Goal: Navigation & Orientation: Find specific page/section

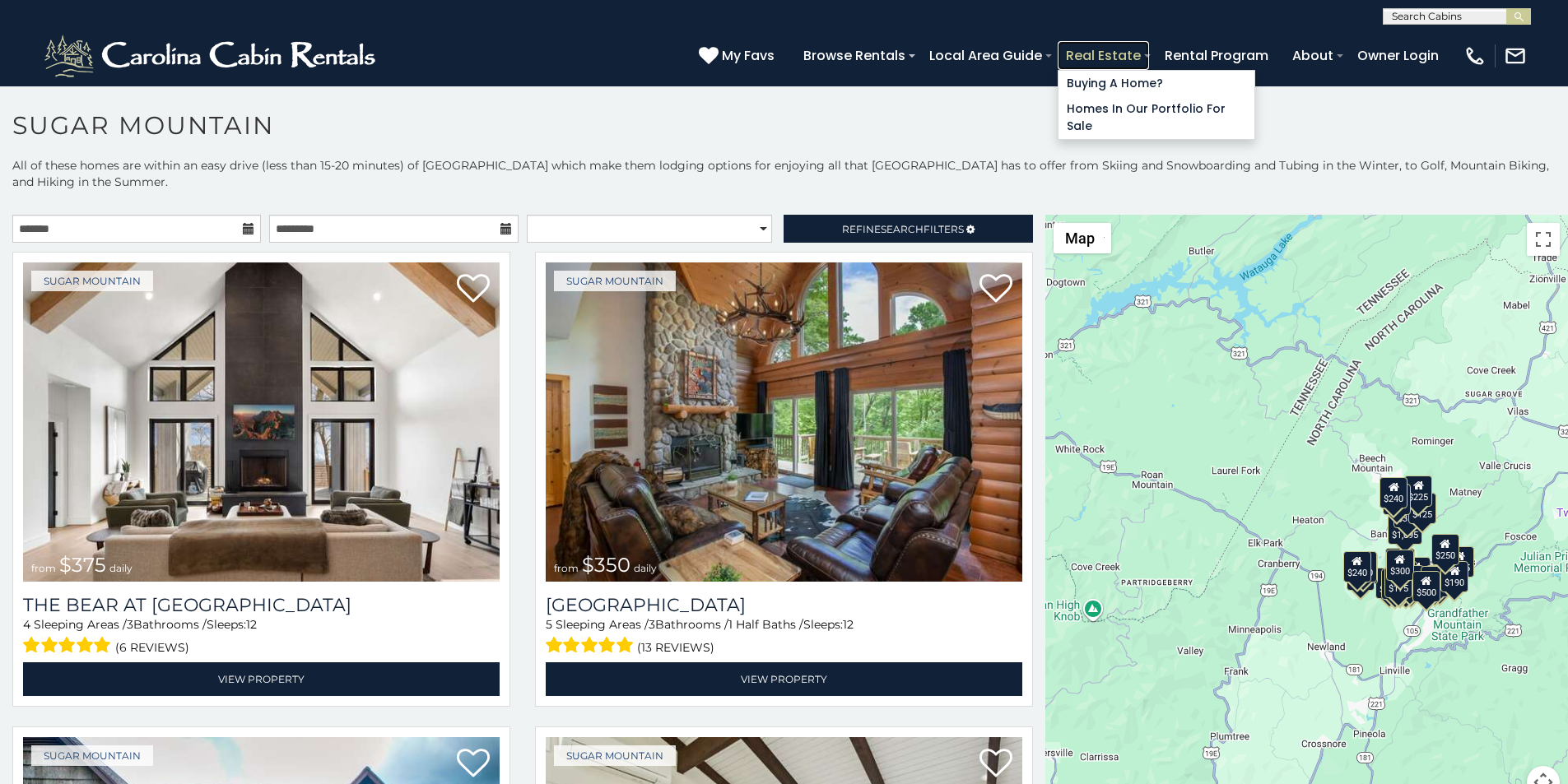
click at [1149, 45] on link "Real Estate" at bounding box center [1103, 56] width 91 height 29
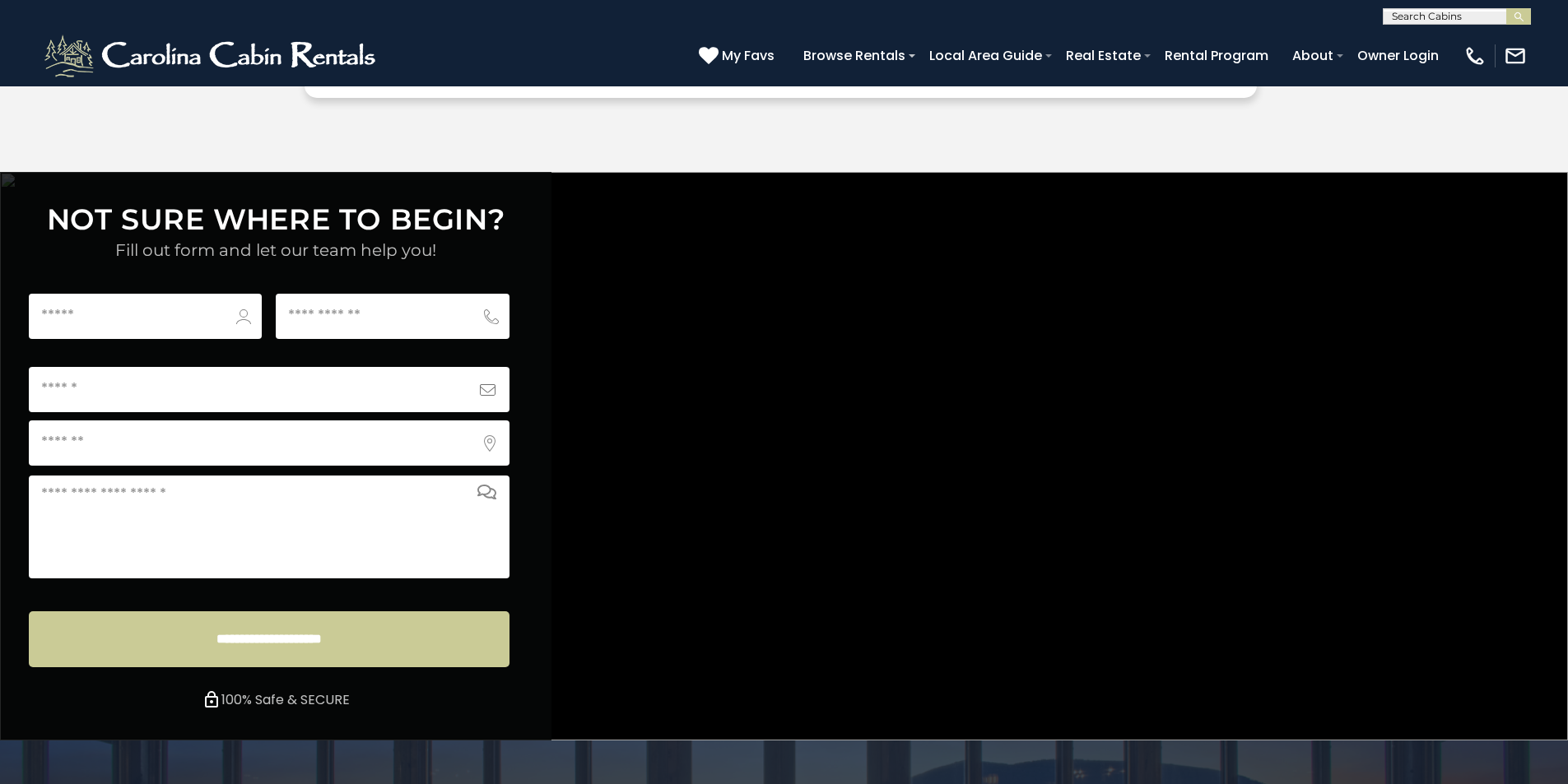
scroll to position [6129, 0]
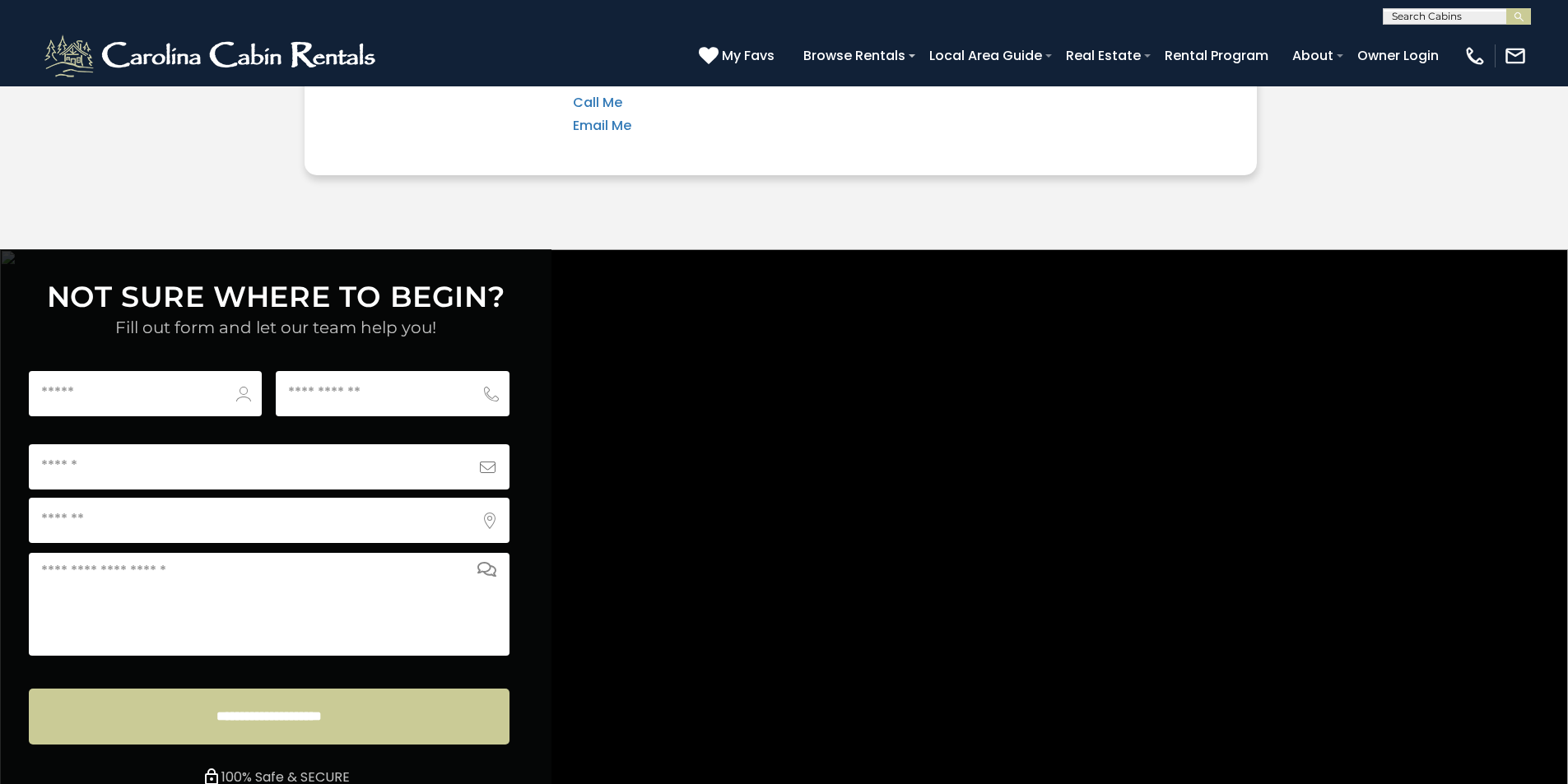
scroll to position [6026, 0]
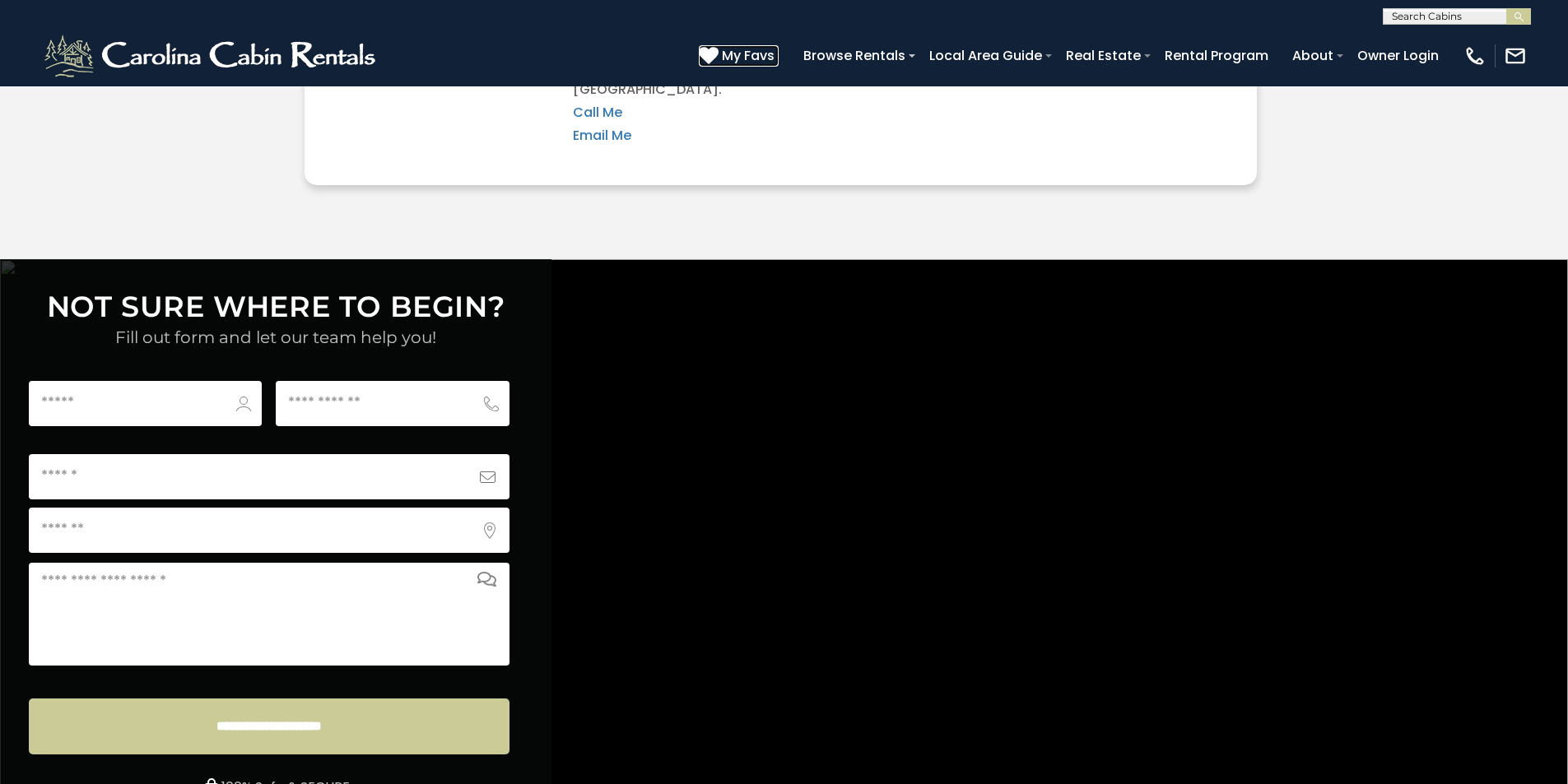
click at [718, 50] on icon at bounding box center [709, 55] width 20 height 20
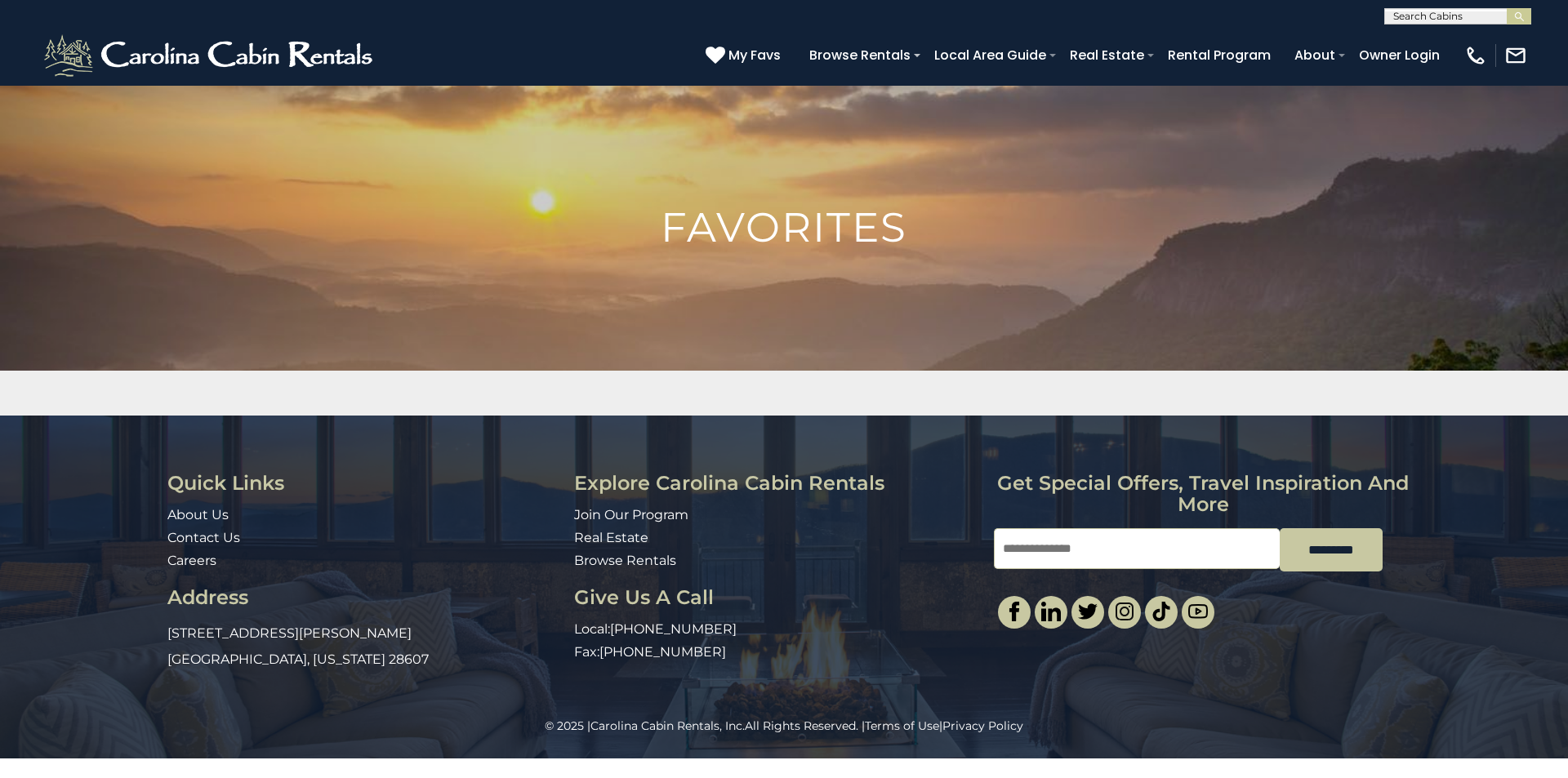
click at [1567, 265] on img at bounding box center [784, 393] width 1568 height 615
click at [1567, 319] on img at bounding box center [784, 393] width 1568 height 615
click at [1567, 376] on div "Loading..." at bounding box center [784, 393] width 1568 height 45
click at [1567, 516] on div "Quick Links About Us Contact Us Careers Address 491 George Wilson Road Boone, N…" at bounding box center [784, 566] width 1568 height 302
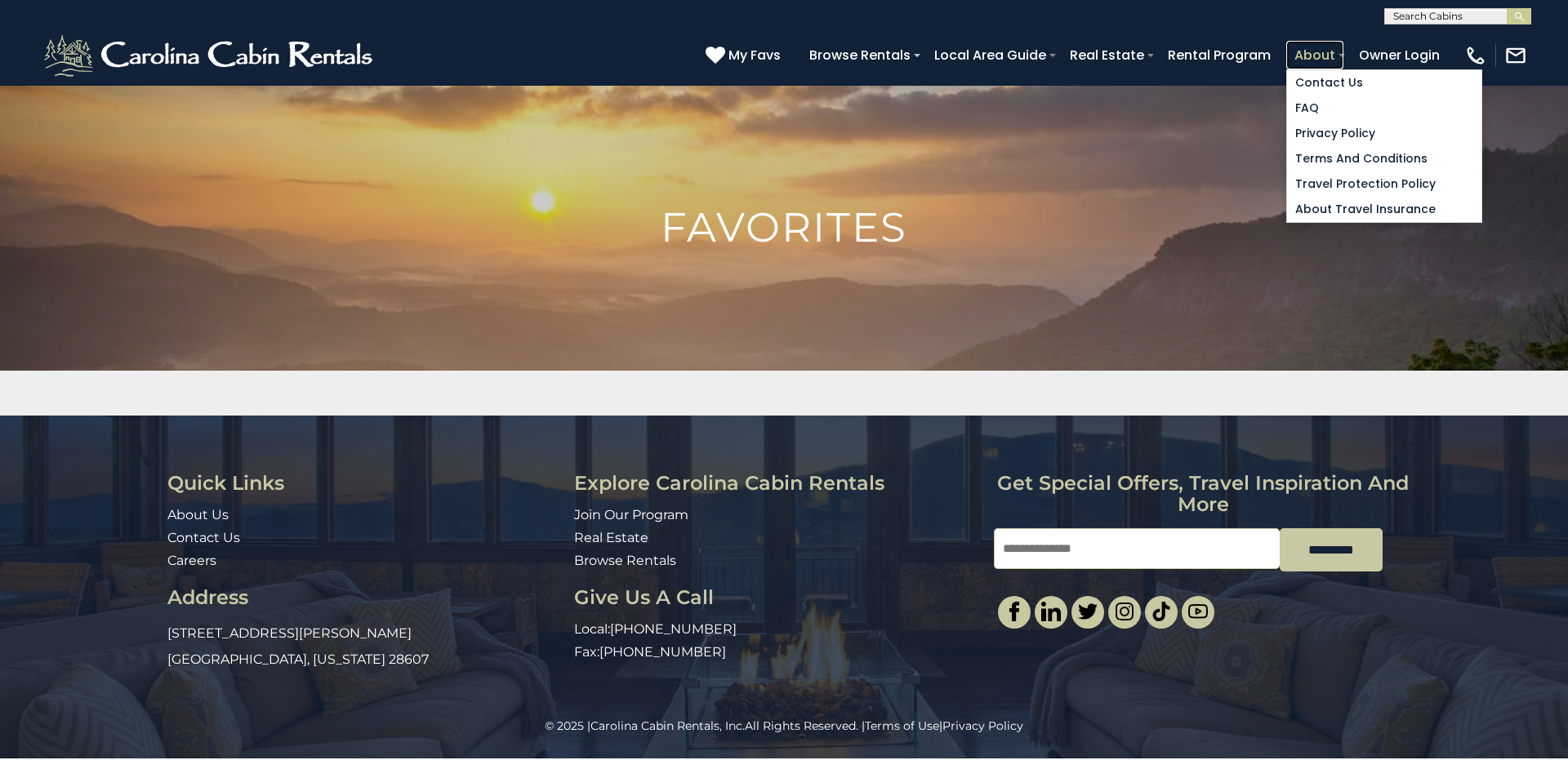
click at [1343, 48] on link "About" at bounding box center [1314, 56] width 57 height 29
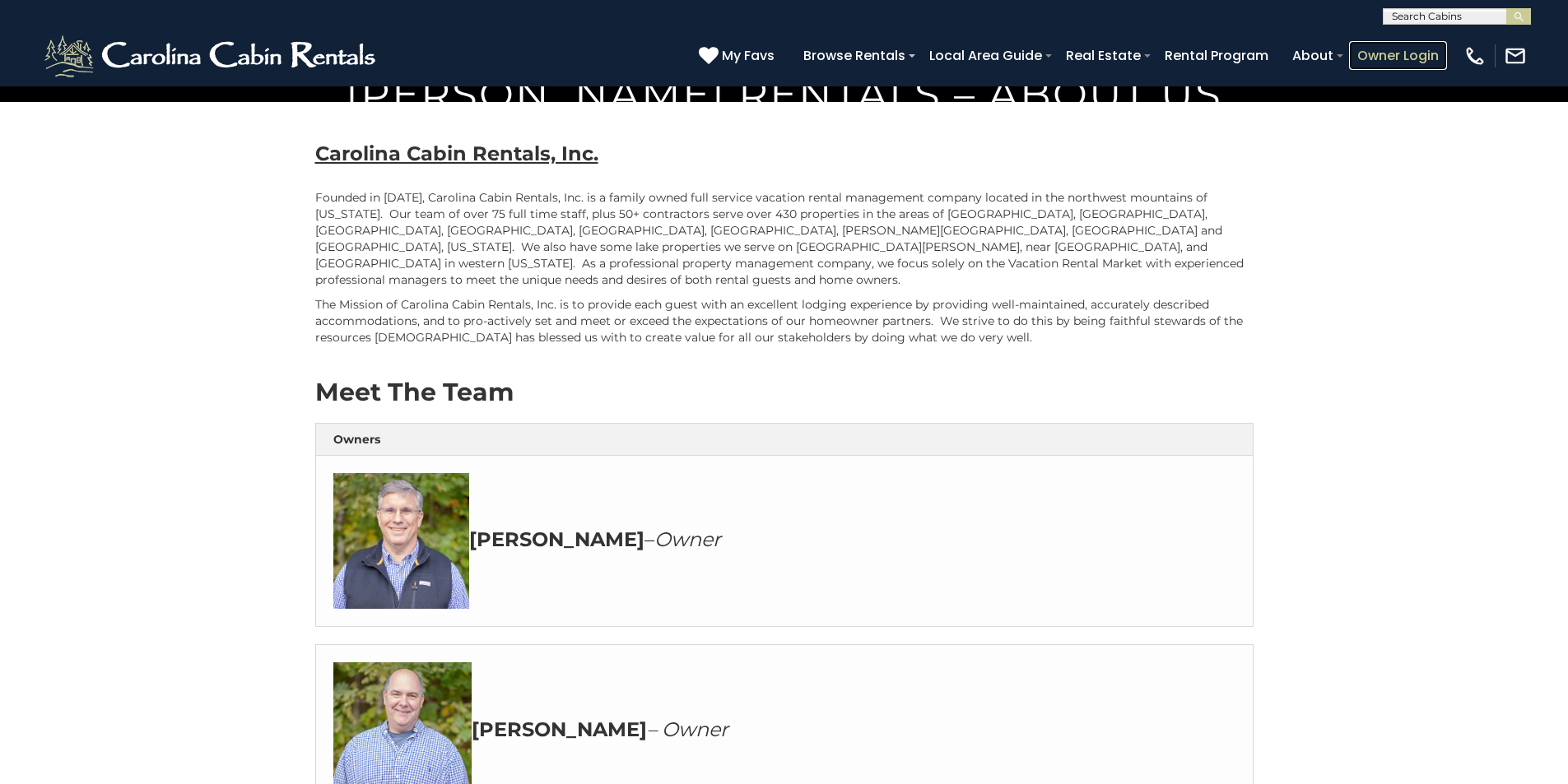
click at [1414, 45] on link "Owner Login" at bounding box center [1397, 56] width 98 height 29
